Goal: Transaction & Acquisition: Purchase product/service

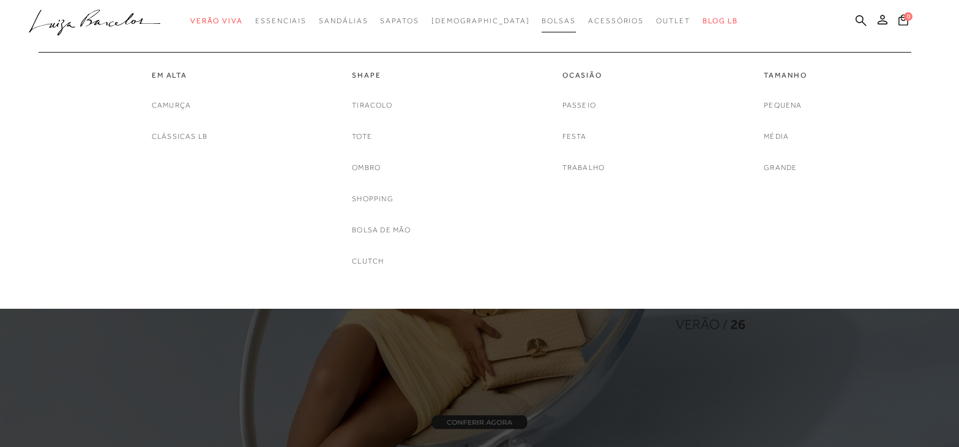
click at [542, 22] on span "Bolsas" at bounding box center [559, 21] width 34 height 9
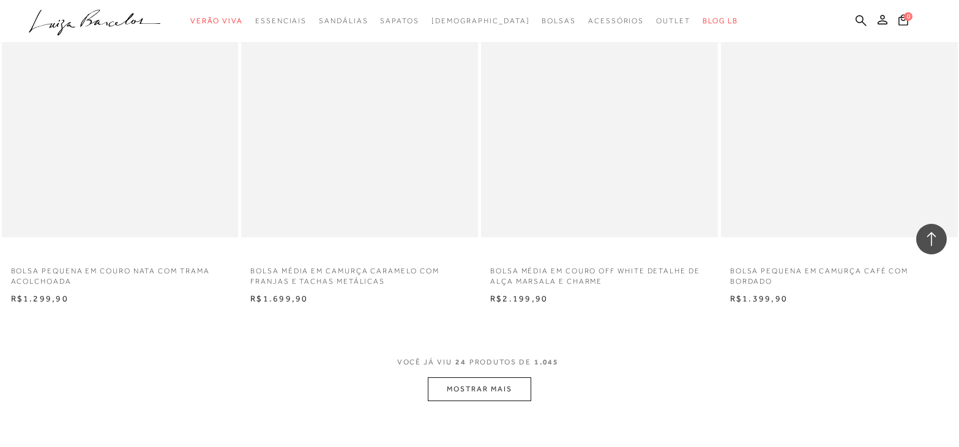
scroll to position [2448, 0]
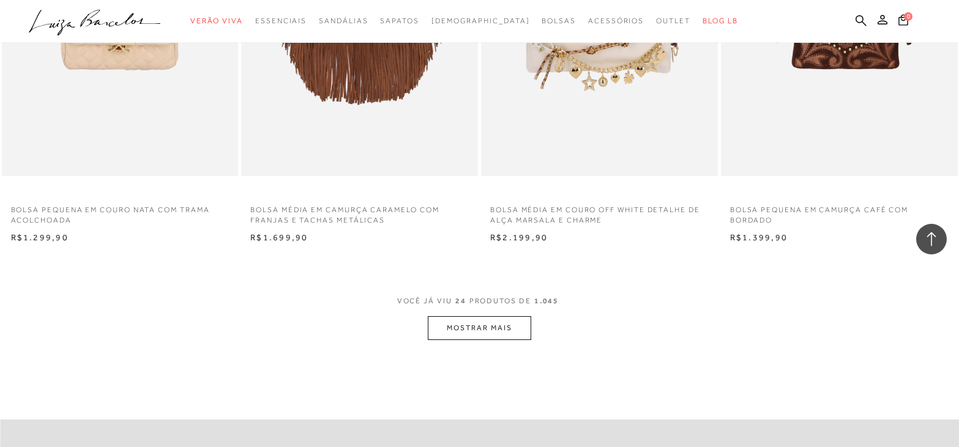
click at [469, 326] on button "MOSTRAR MAIS" at bounding box center [479, 328] width 103 height 24
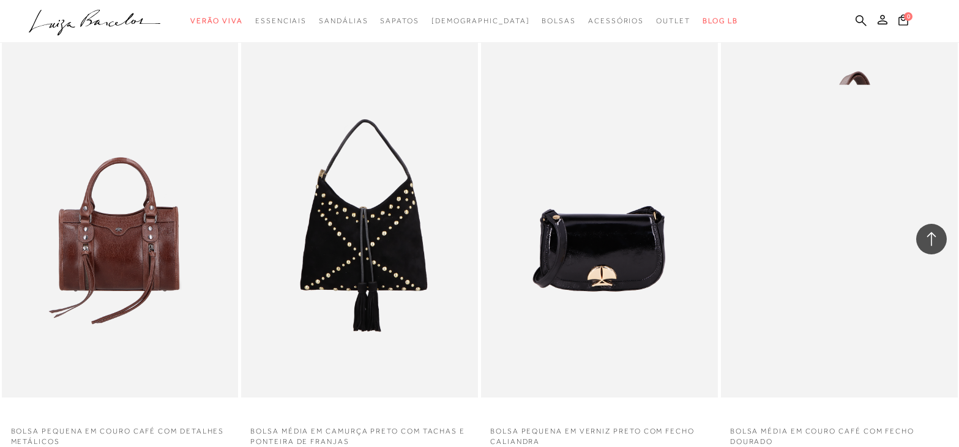
scroll to position [5019, 0]
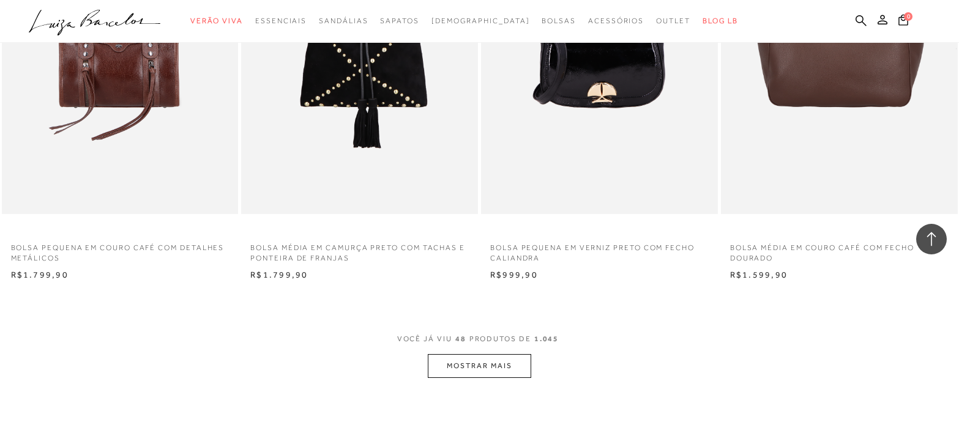
click at [517, 365] on button "MOSTRAR MAIS" at bounding box center [479, 366] width 103 height 24
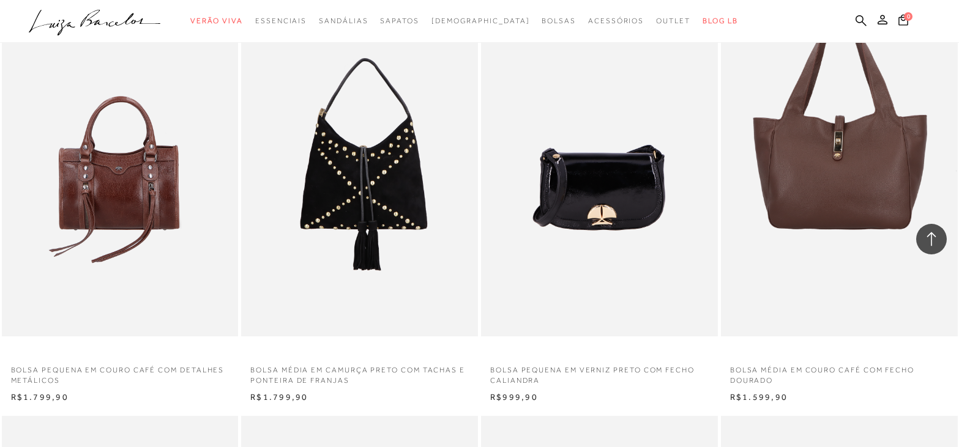
scroll to position [4835, 0]
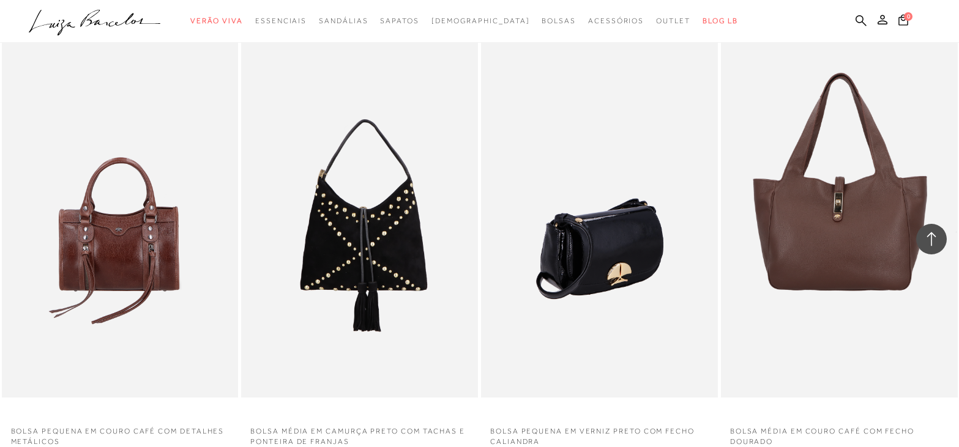
drag, startPoint x: 729, startPoint y: 242, endPoint x: 640, endPoint y: 133, distance: 140.9
click at [557, 125] on ul at bounding box center [599, 220] width 234 height 351
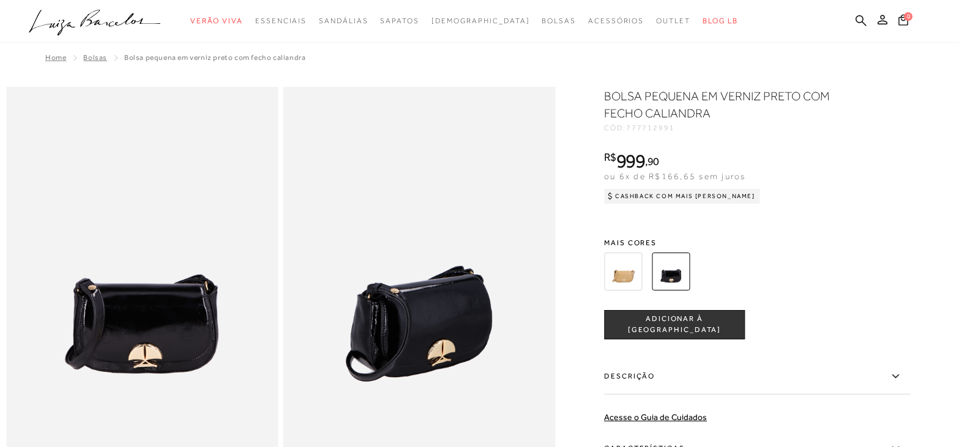
drag, startPoint x: 892, startPoint y: 326, endPoint x: 346, endPoint y: 221, distance: 555.9
click at [345, 227] on img at bounding box center [419, 291] width 272 height 408
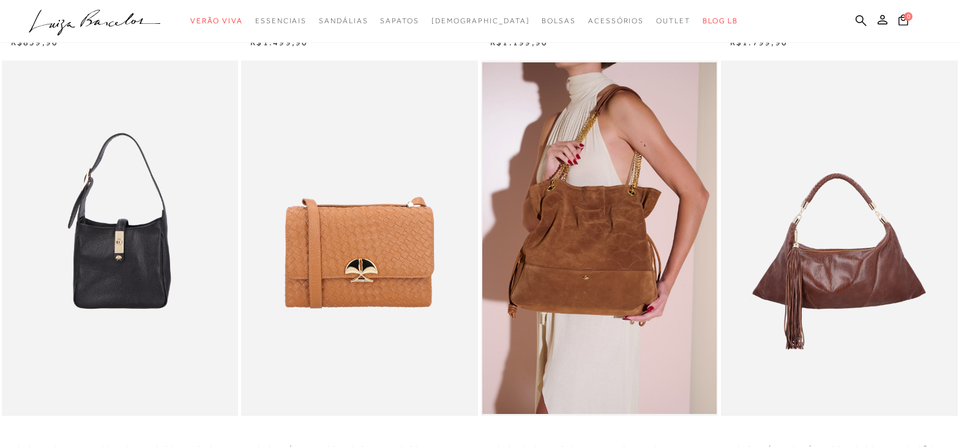
scroll to position [4835, 0]
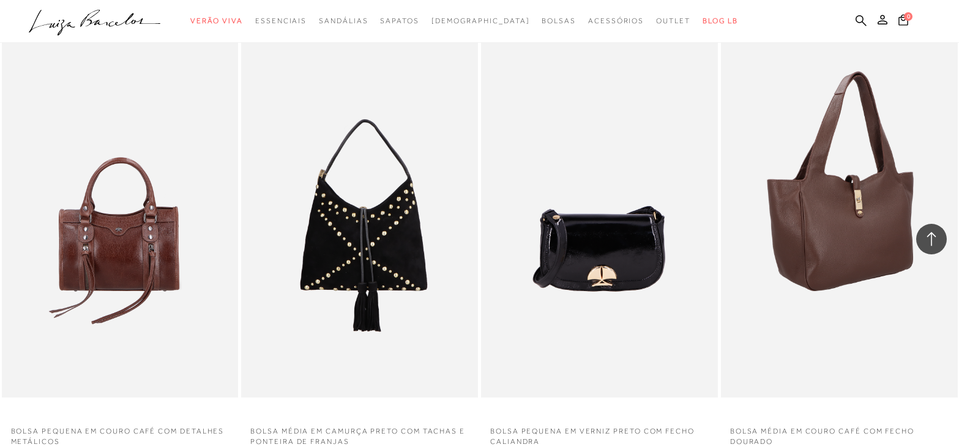
click at [873, 253] on img at bounding box center [840, 220] width 236 height 355
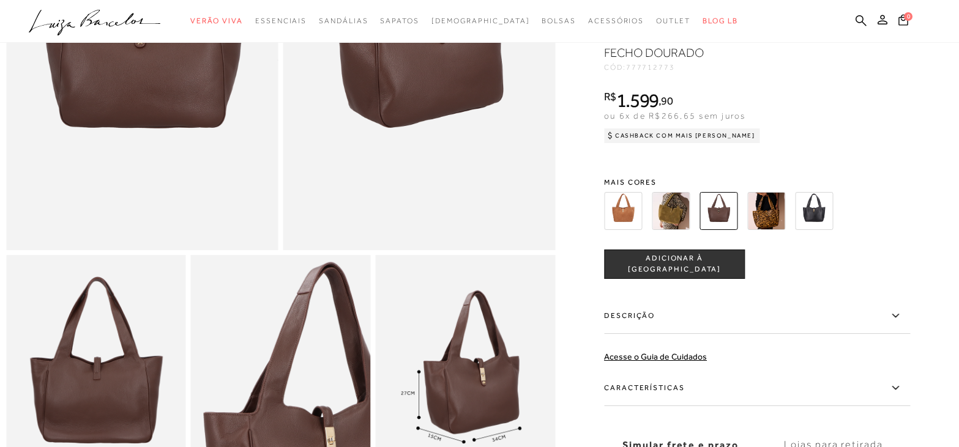
scroll to position [122, 0]
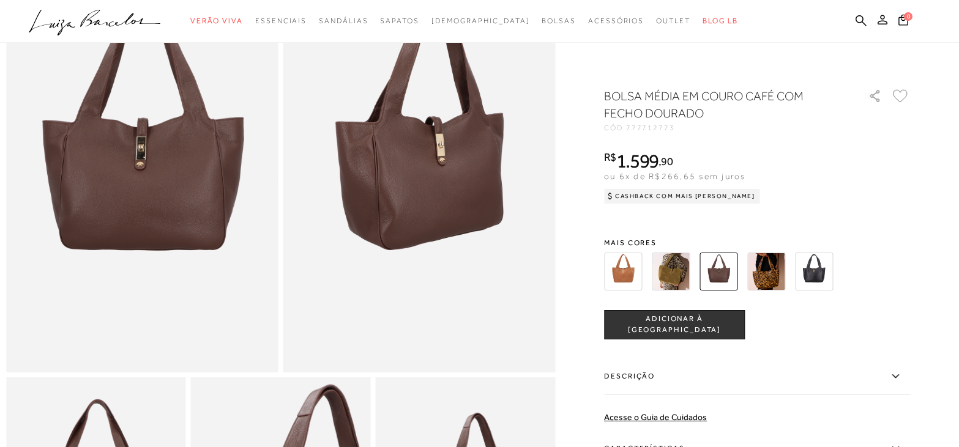
click at [640, 275] on img at bounding box center [623, 272] width 38 height 38
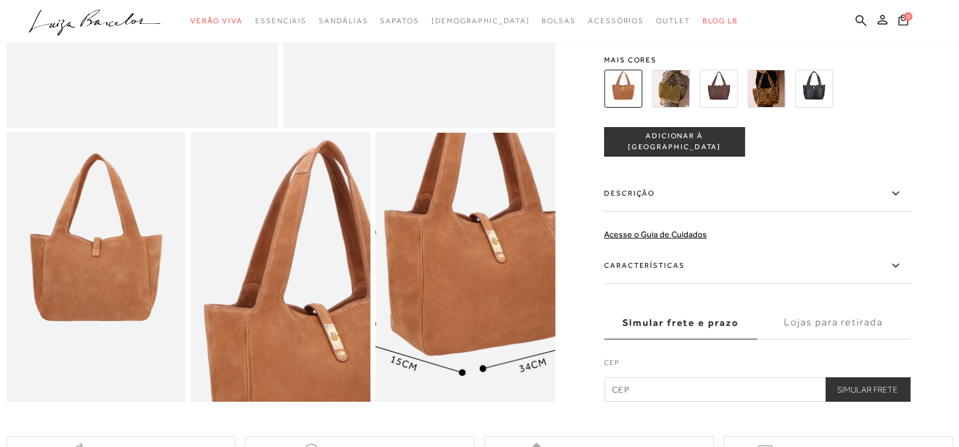
scroll to position [612, 0]
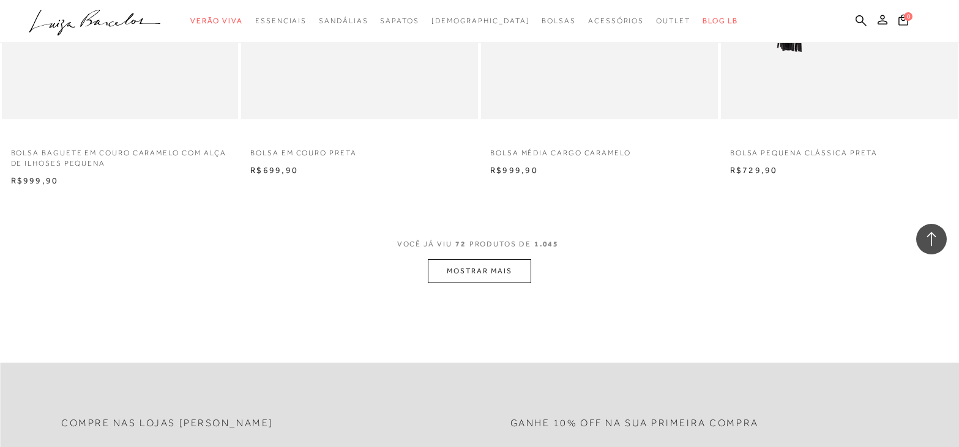
scroll to position [7773, 0]
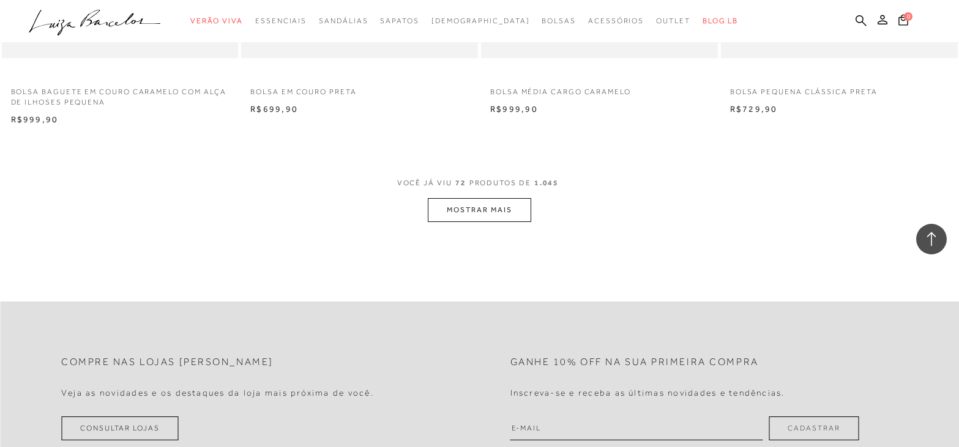
click at [500, 207] on button "MOSTRAR MAIS" at bounding box center [479, 210] width 103 height 24
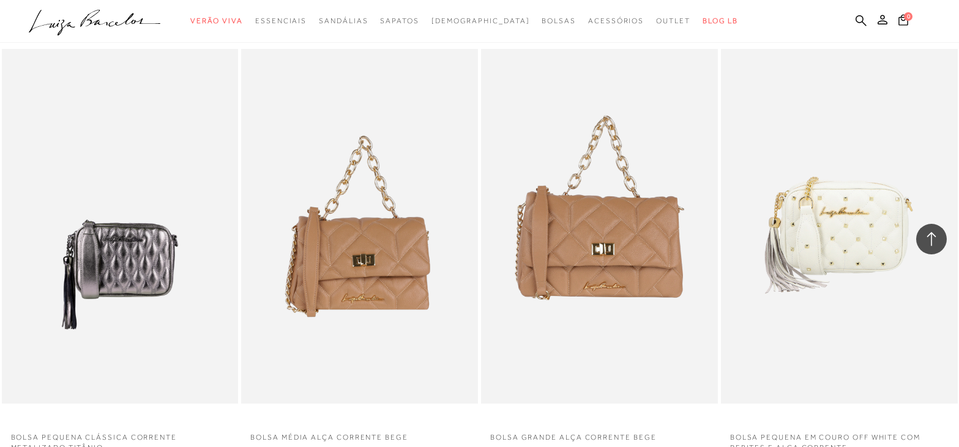
scroll to position [10282, 0]
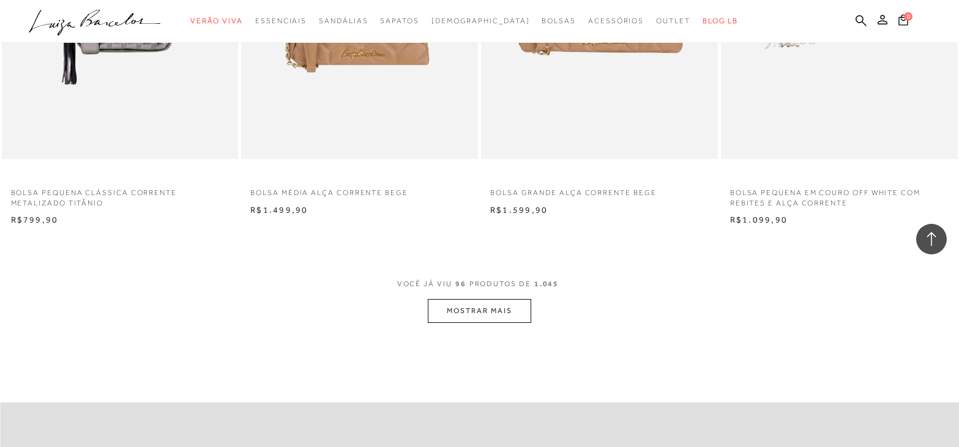
click at [487, 312] on button "MOSTRAR MAIS" at bounding box center [479, 311] width 103 height 24
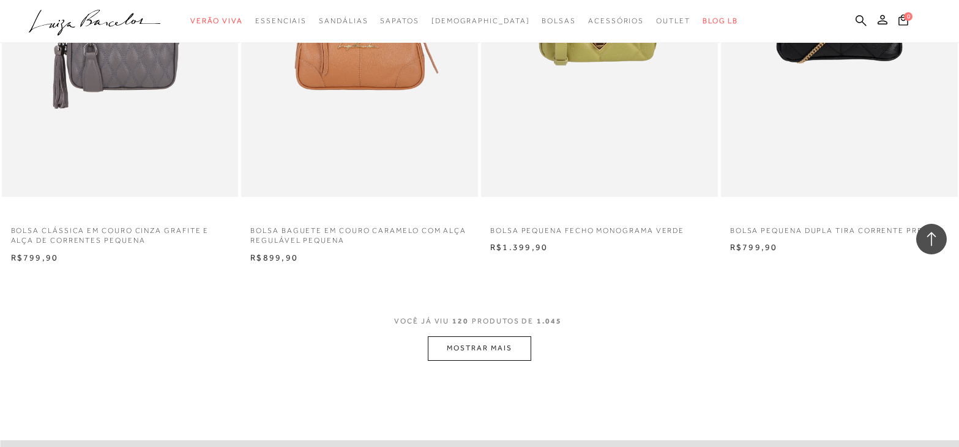
scroll to position [13036, 0]
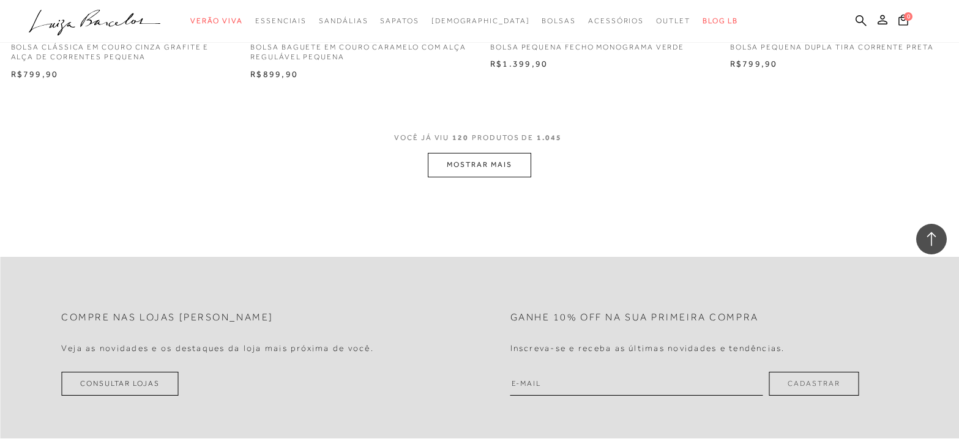
click at [480, 172] on button "MOSTRAR MAIS" at bounding box center [479, 165] width 103 height 24
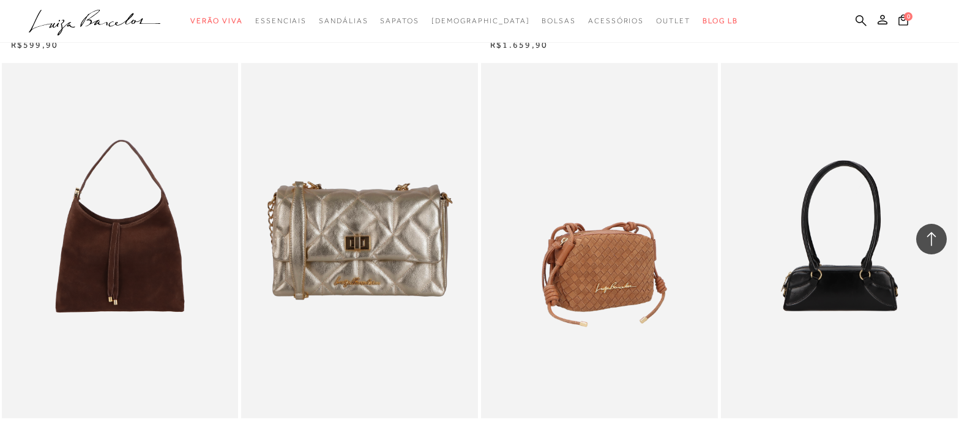
scroll to position [15545, 0]
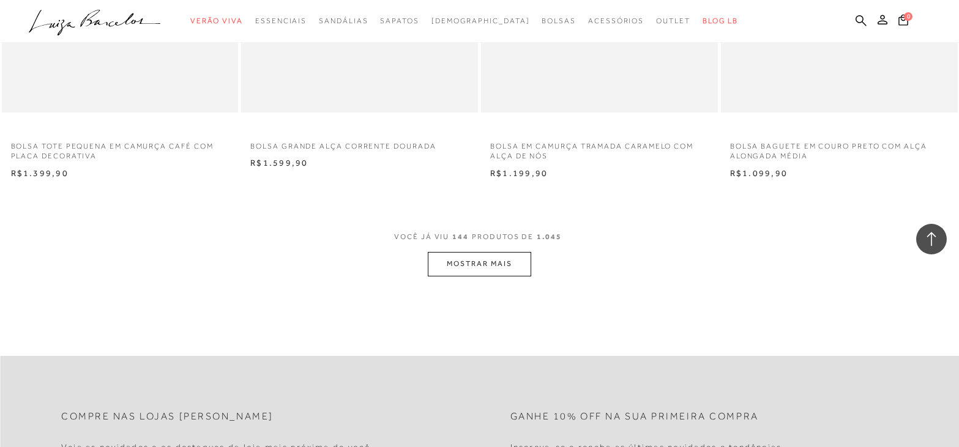
click at [512, 268] on button "MOSTRAR MAIS" at bounding box center [479, 264] width 103 height 24
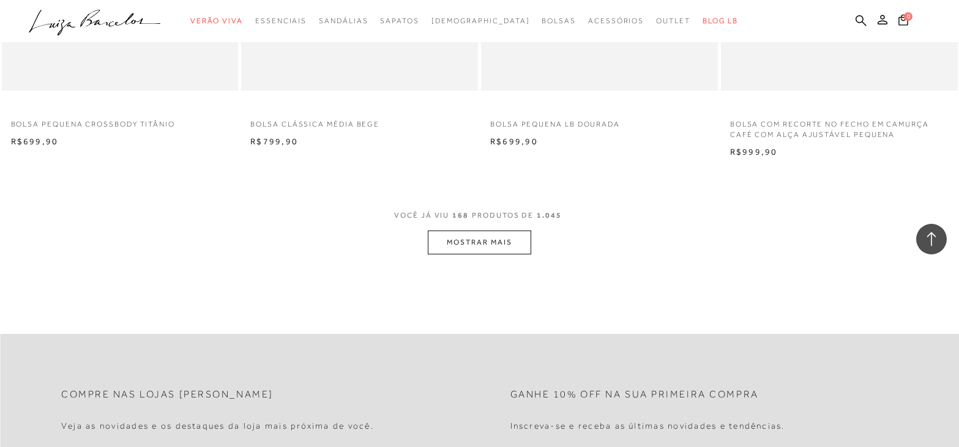
scroll to position [18238, 0]
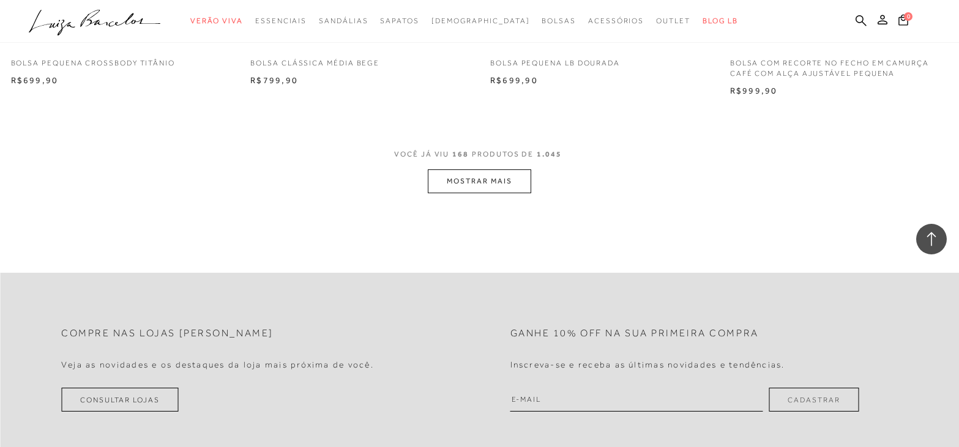
click at [493, 176] on button "MOSTRAR MAIS" at bounding box center [479, 182] width 103 height 24
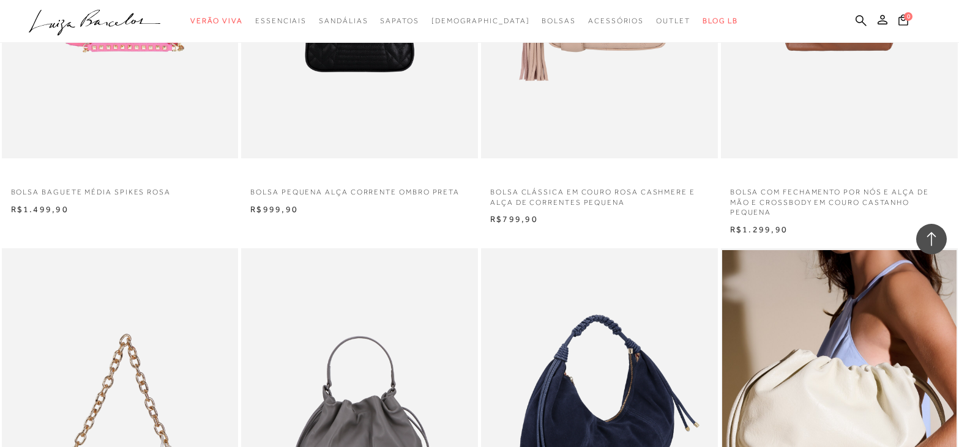
scroll to position [18728, 0]
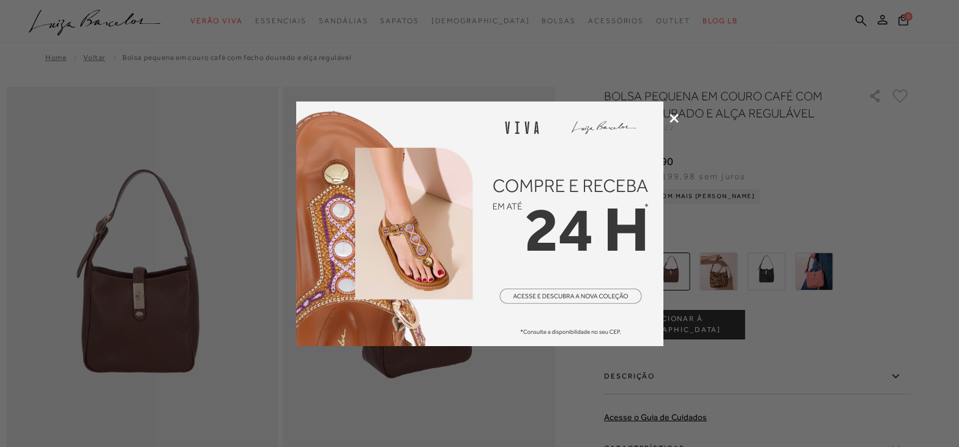
click at [671, 118] on icon at bounding box center [674, 118] width 9 height 9
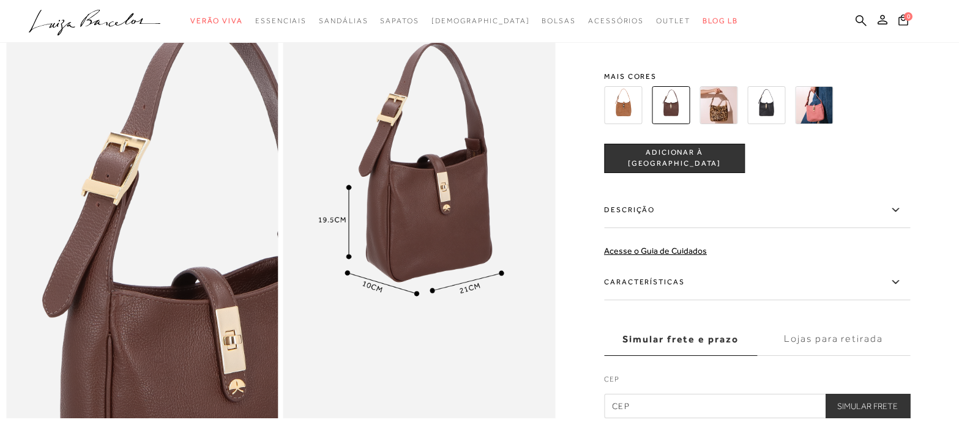
scroll to position [428, 0]
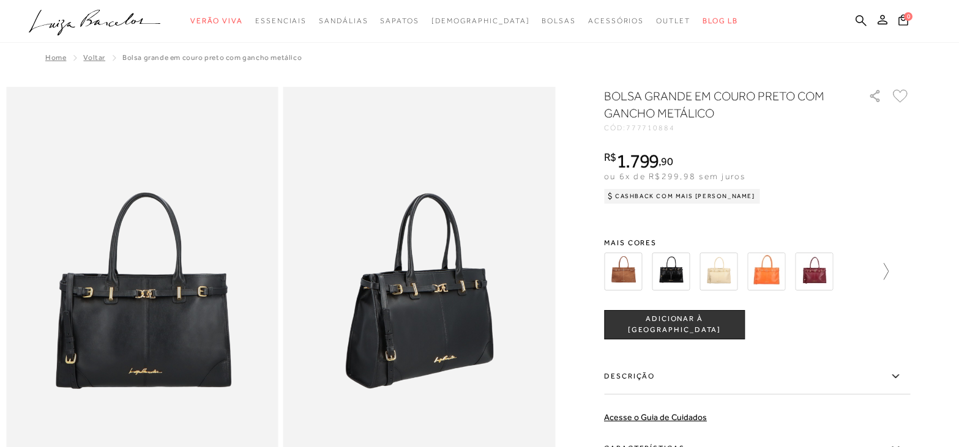
click at [886, 275] on icon at bounding box center [880, 271] width 17 height 17
click at [613, 271] on icon at bounding box center [612, 271] width 17 height 17
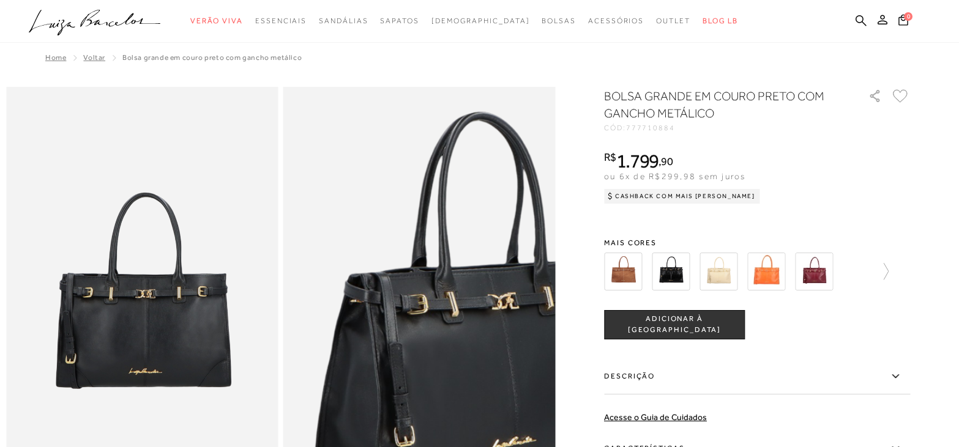
scroll to position [61, 0]
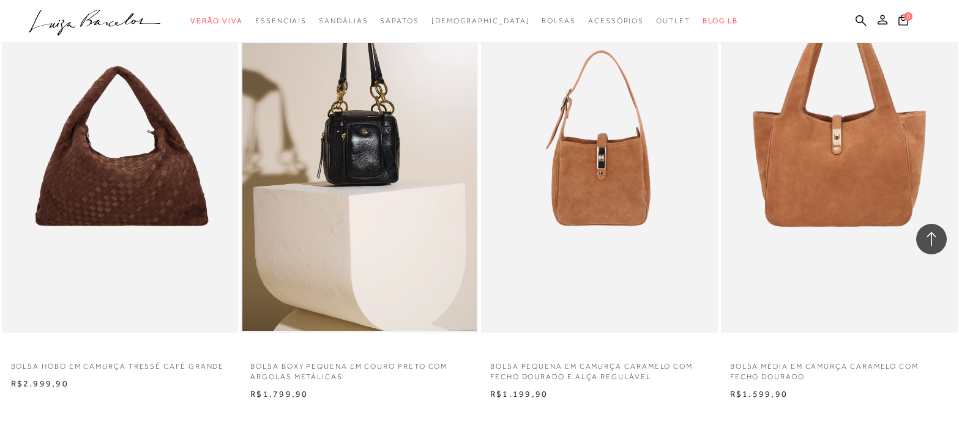
scroll to position [20809, 0]
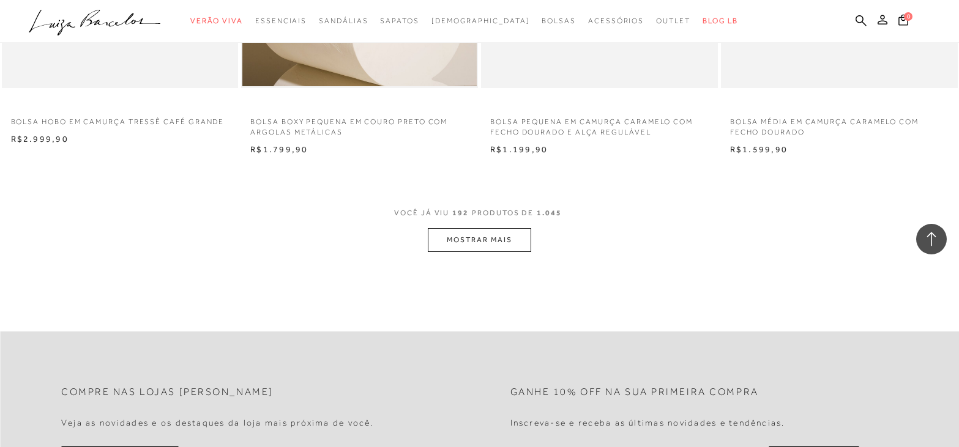
click at [467, 242] on button "MOSTRAR MAIS" at bounding box center [479, 240] width 103 height 24
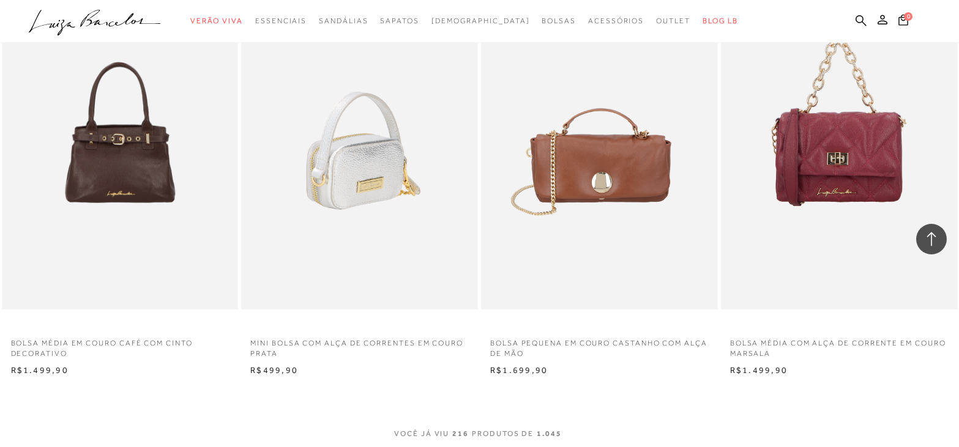
scroll to position [23257, 0]
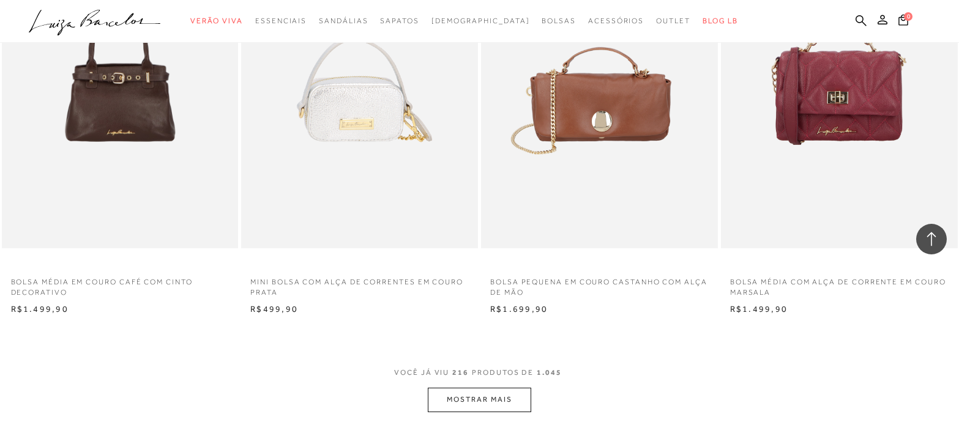
click at [484, 396] on button "MOSTRAR MAIS" at bounding box center [479, 400] width 103 height 24
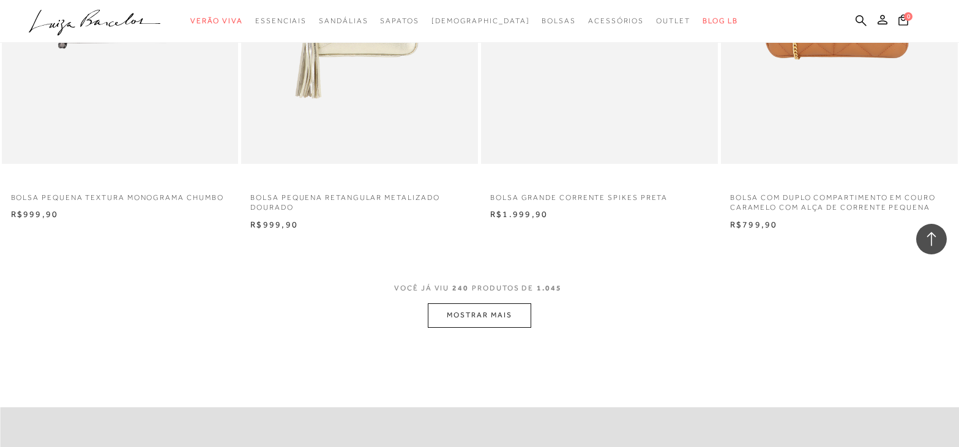
scroll to position [26133, 0]
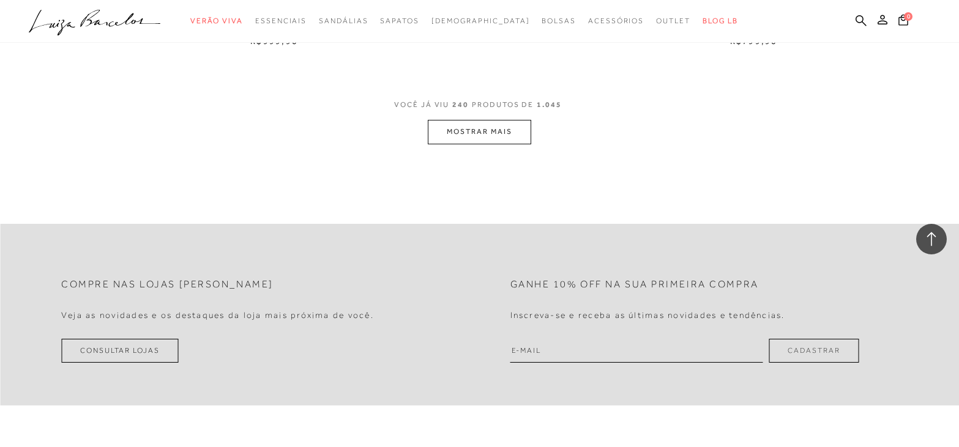
click at [481, 133] on button "MOSTRAR MAIS" at bounding box center [479, 132] width 103 height 24
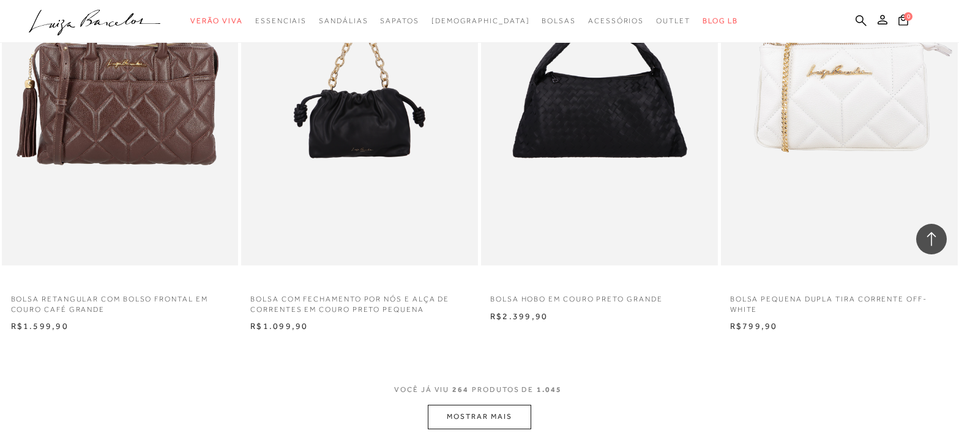
scroll to position [28765, 0]
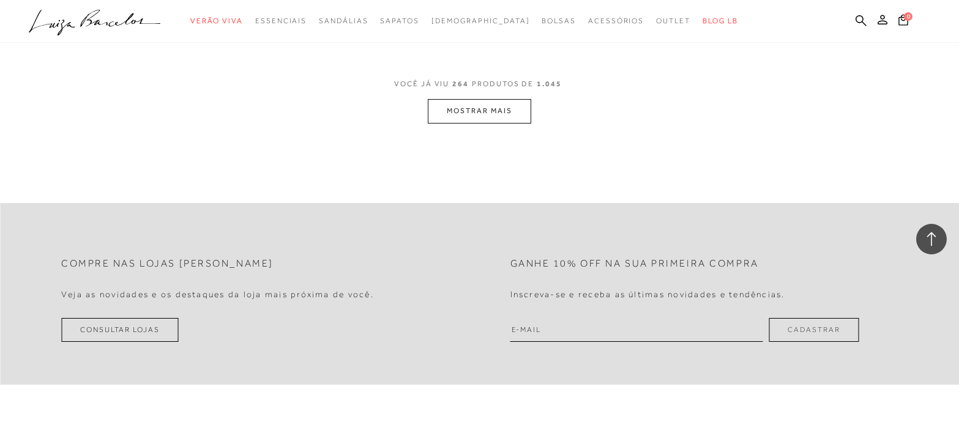
click at [496, 110] on button "MOSTRAR MAIS" at bounding box center [479, 111] width 103 height 24
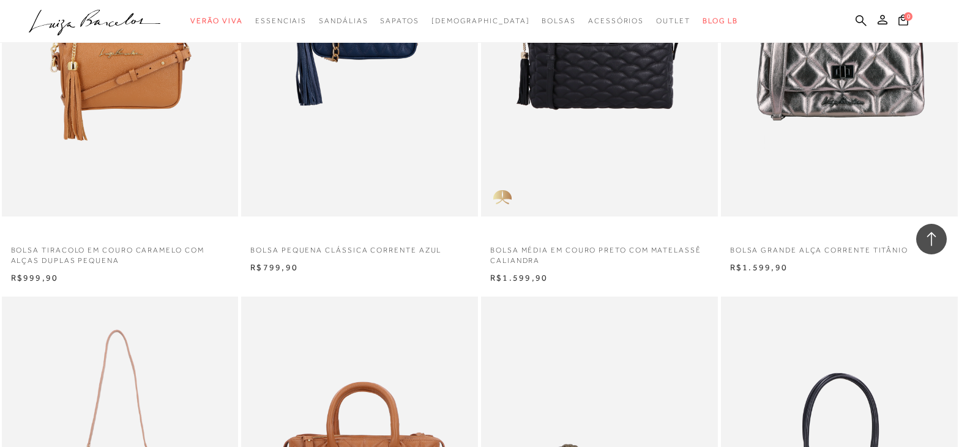
scroll to position [29438, 0]
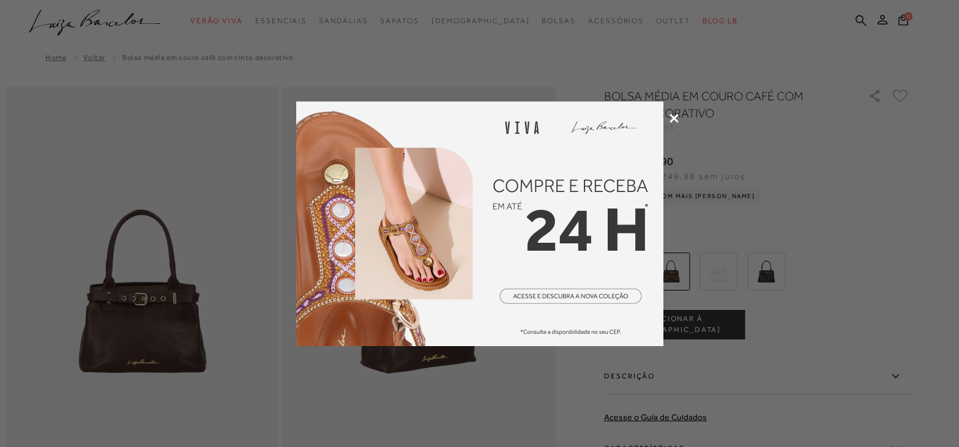
click at [681, 117] on div at bounding box center [479, 223] width 959 height 447
click at [674, 118] on icon at bounding box center [674, 118] width 9 height 9
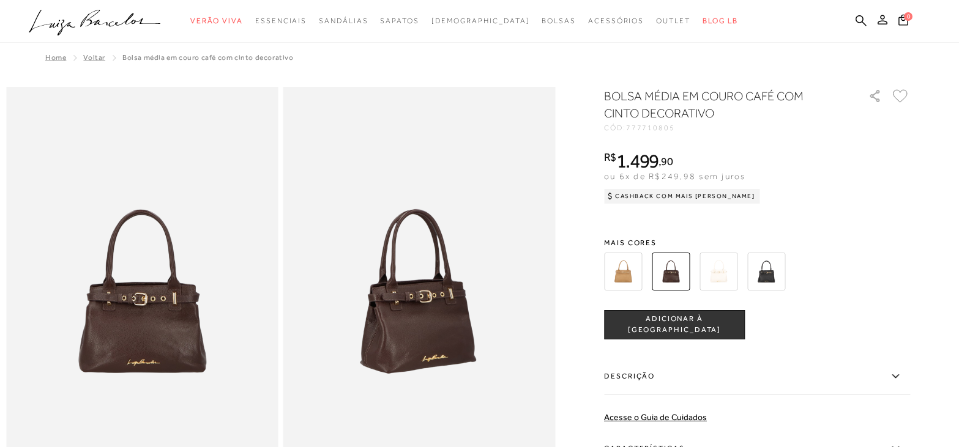
click at [625, 272] on img at bounding box center [623, 272] width 38 height 38
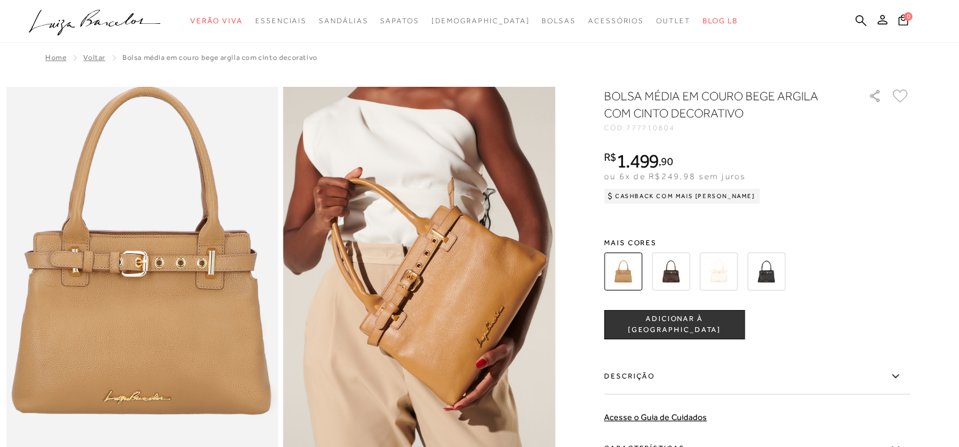
scroll to position [122, 0]
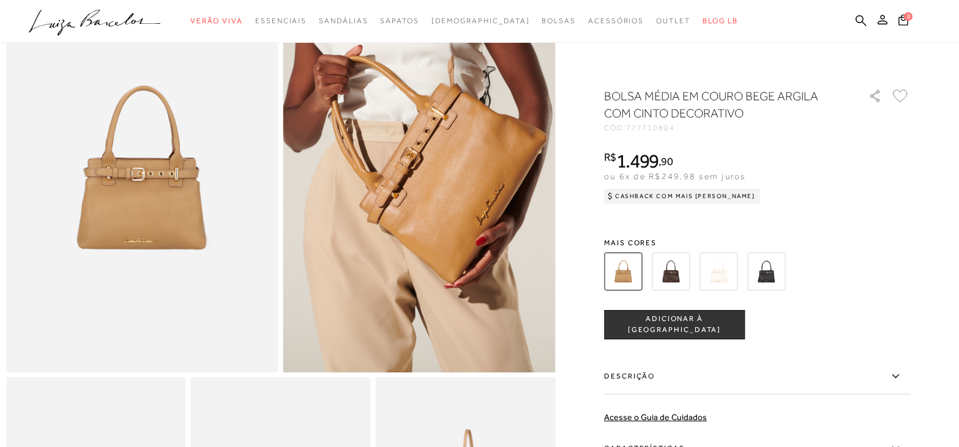
click at [670, 283] on img at bounding box center [671, 272] width 38 height 38
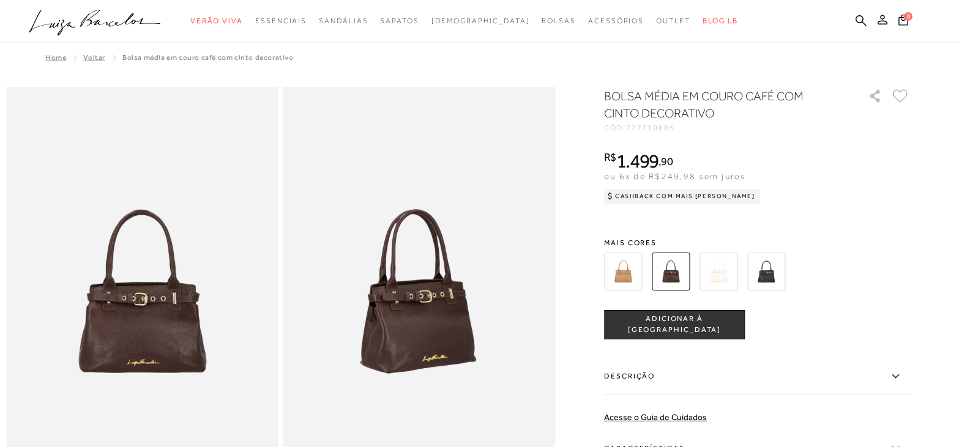
click at [612, 275] on img at bounding box center [623, 272] width 38 height 38
click at [619, 277] on img at bounding box center [623, 272] width 38 height 38
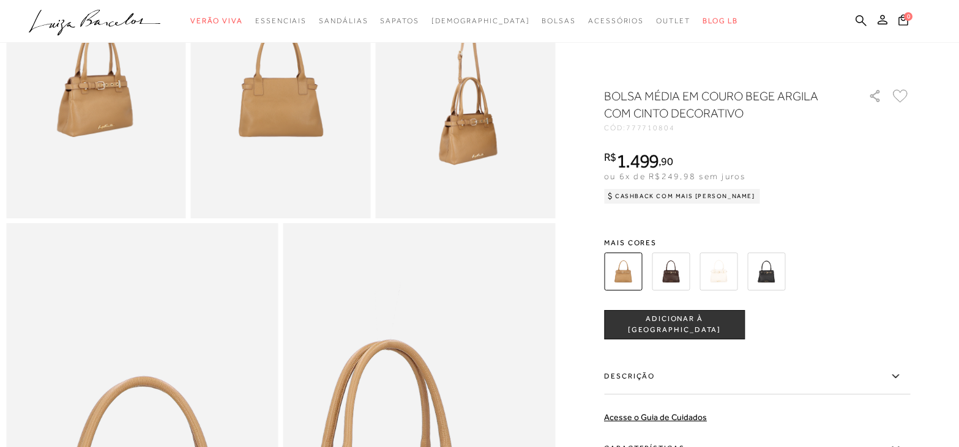
scroll to position [428, 0]
